Goal: Check status: Check status

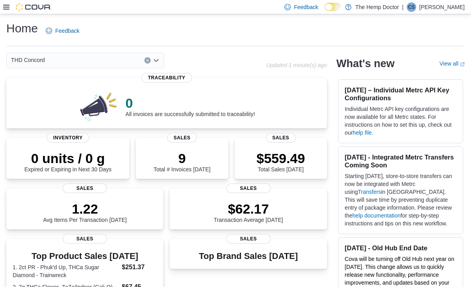
click at [158, 62] on icon "Open list of options" at bounding box center [156, 60] width 5 height 2
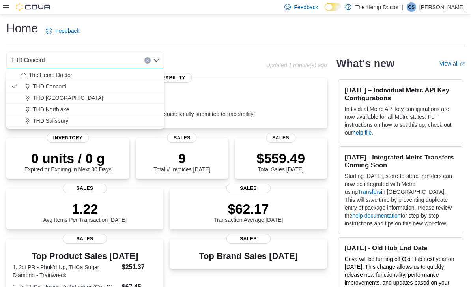
click at [73, 101] on span "THD Mooresville" at bounding box center [68, 98] width 70 height 8
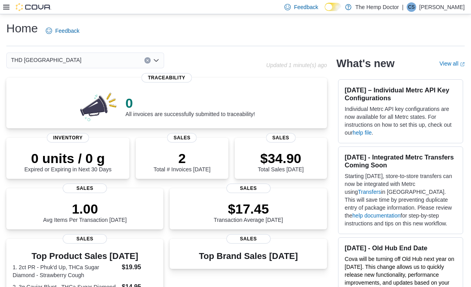
click at [158, 61] on icon "Open list of options" at bounding box center [156, 60] width 5 height 2
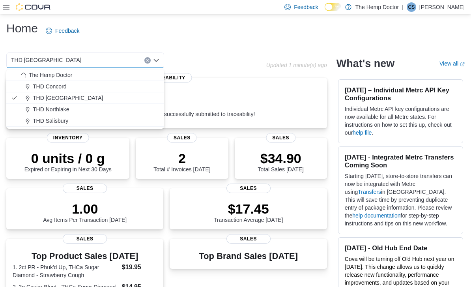
click at [60, 109] on span "THD Northlake" at bounding box center [51, 109] width 37 height 8
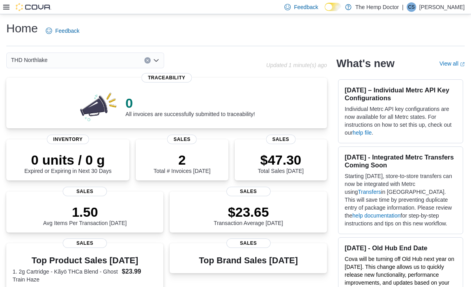
click at [156, 66] on div "THD Northlake Combo box. Selected. THD Northlake. Press Backspace to delete THD…" at bounding box center [85, 61] width 158 height 16
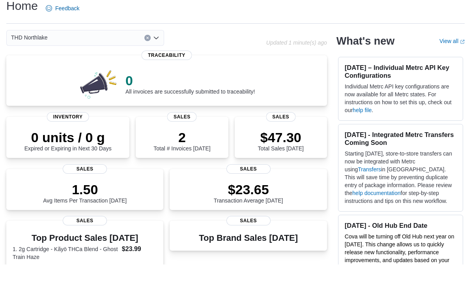
click at [158, 57] on icon "Open list of options" at bounding box center [156, 60] width 6 height 6
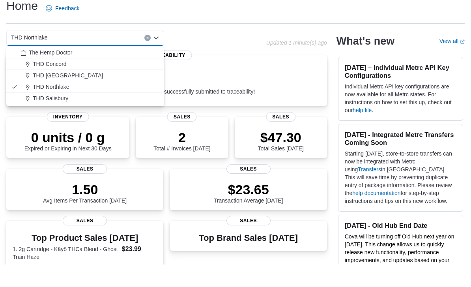
click at [67, 117] on span "THD Salisbury" at bounding box center [51, 121] width 36 height 8
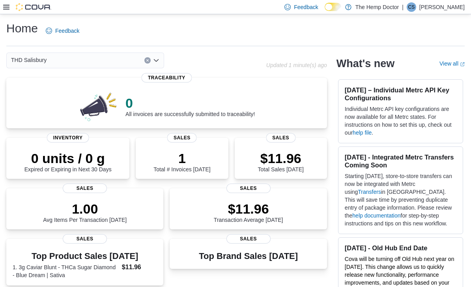
click at [156, 65] on div "THD Salisbury Combo box. Selected. THD Salisbury. Press Backspace to delete THD…" at bounding box center [85, 61] width 158 height 16
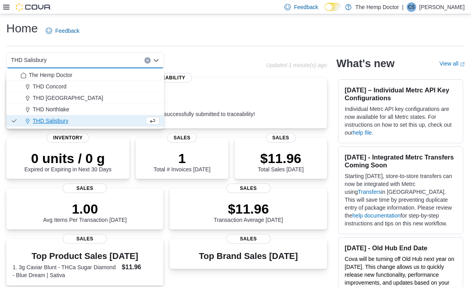
click at [73, 100] on span "THD Mooresville" at bounding box center [68, 98] width 70 height 8
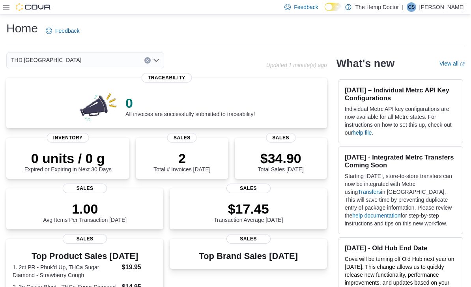
click at [446, 0] on div "Feedback Dark Mode The Hemp Doctor | CS Cindy Shade" at bounding box center [374, 7] width 184 height 16
click at [159, 64] on icon "Open list of options" at bounding box center [156, 60] width 6 height 6
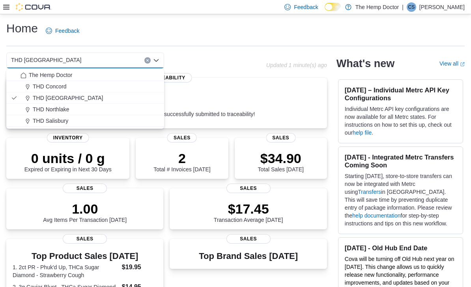
click at [68, 85] on div "THD Concord" at bounding box center [90, 87] width 139 height 8
